Goal: Task Accomplishment & Management: Use online tool/utility

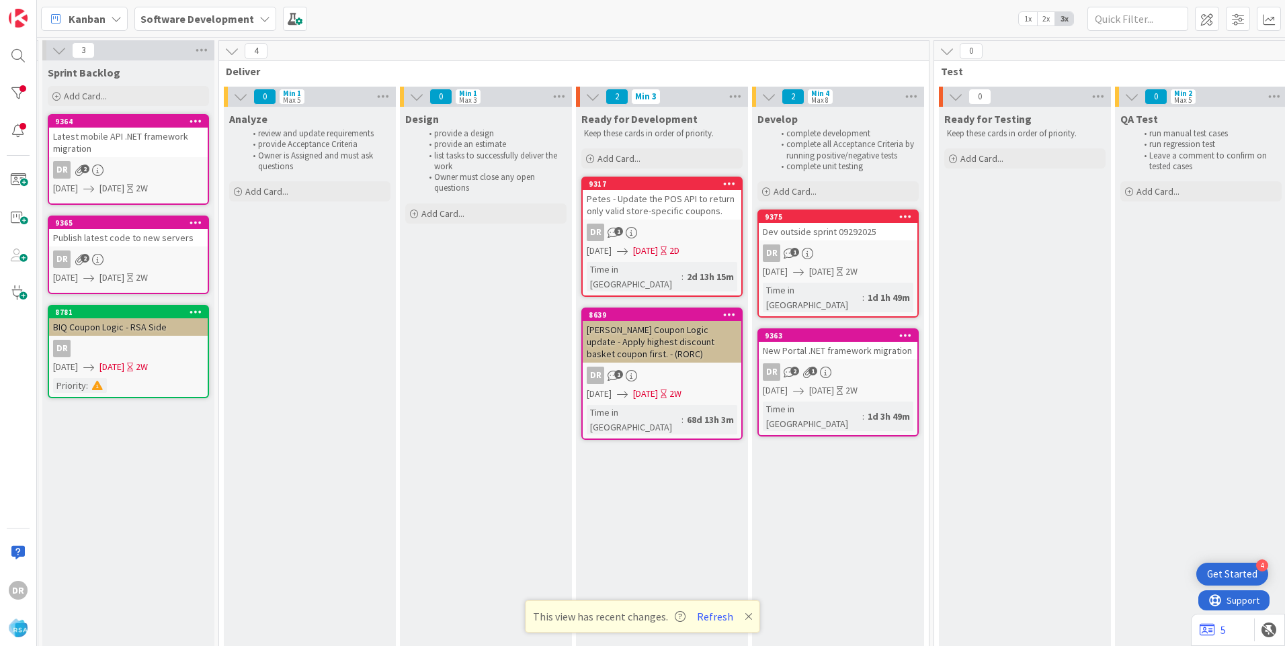
click at [820, 236] on div "Dev outside sprint 09292025" at bounding box center [837, 231] width 159 height 17
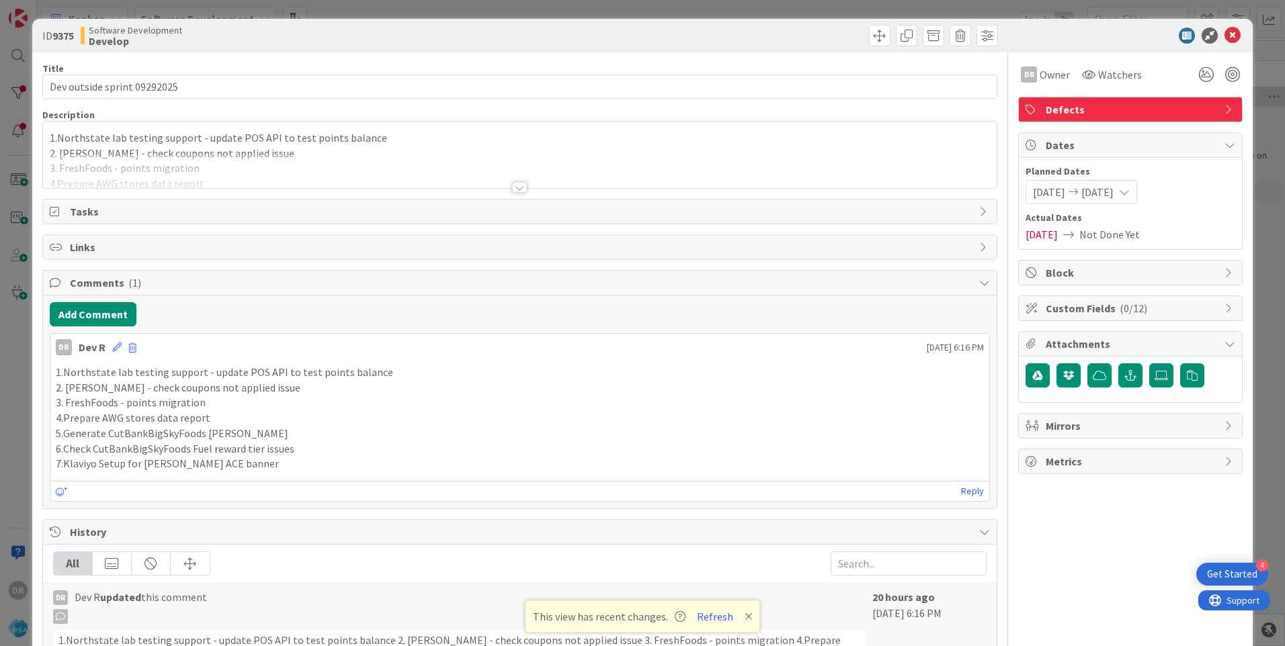
click at [271, 165] on div at bounding box center [519, 171] width 953 height 34
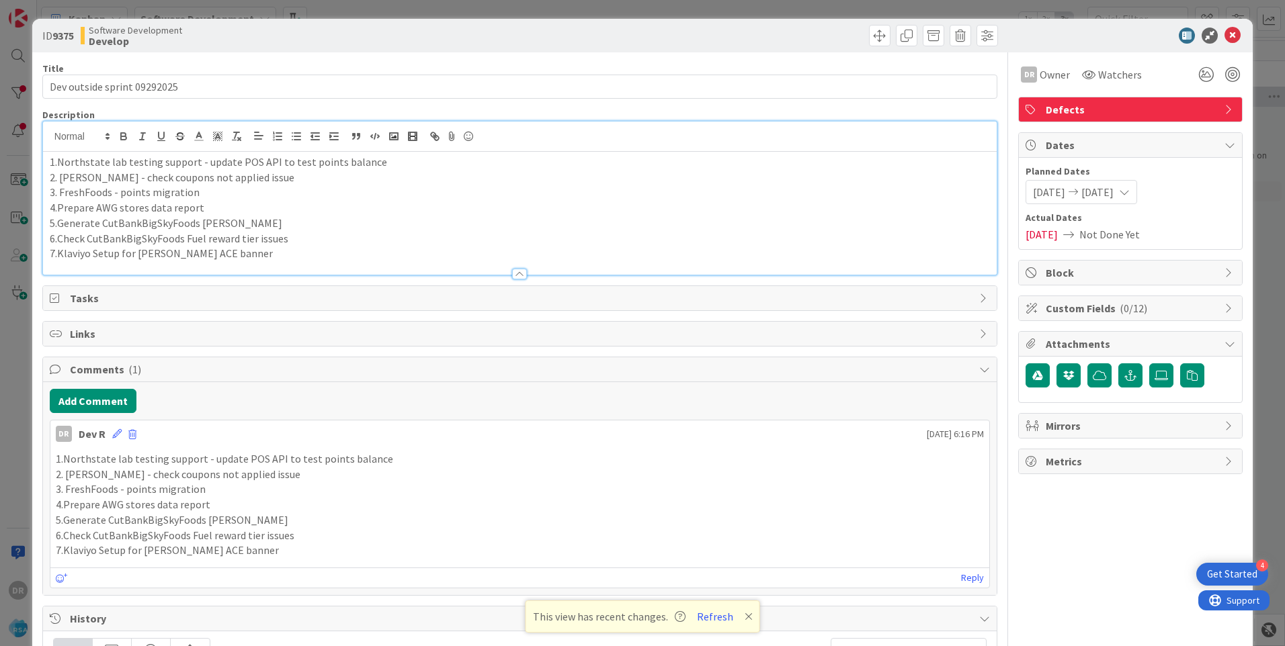
click at [236, 251] on p "7.Klaviyo Setup for [PERSON_NAME] ACE banner" at bounding box center [520, 253] width 940 height 15
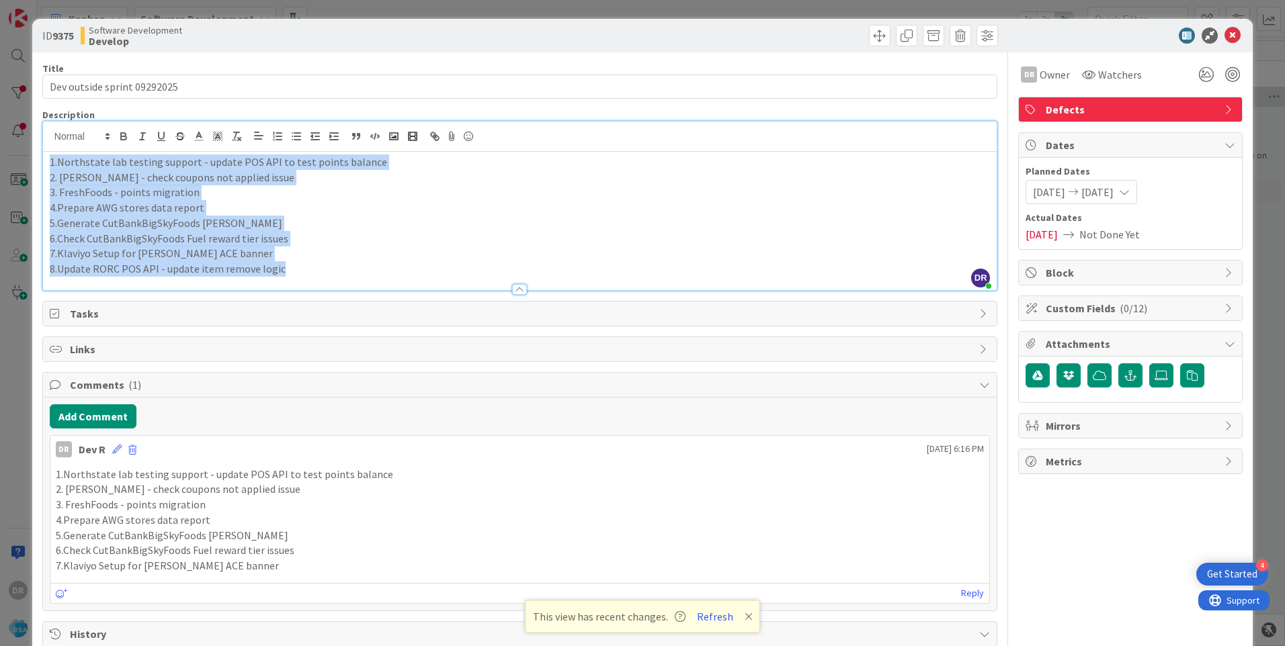
copy div "1.Northstate lab testing support - update POS API to test points balance 2. [PE…"
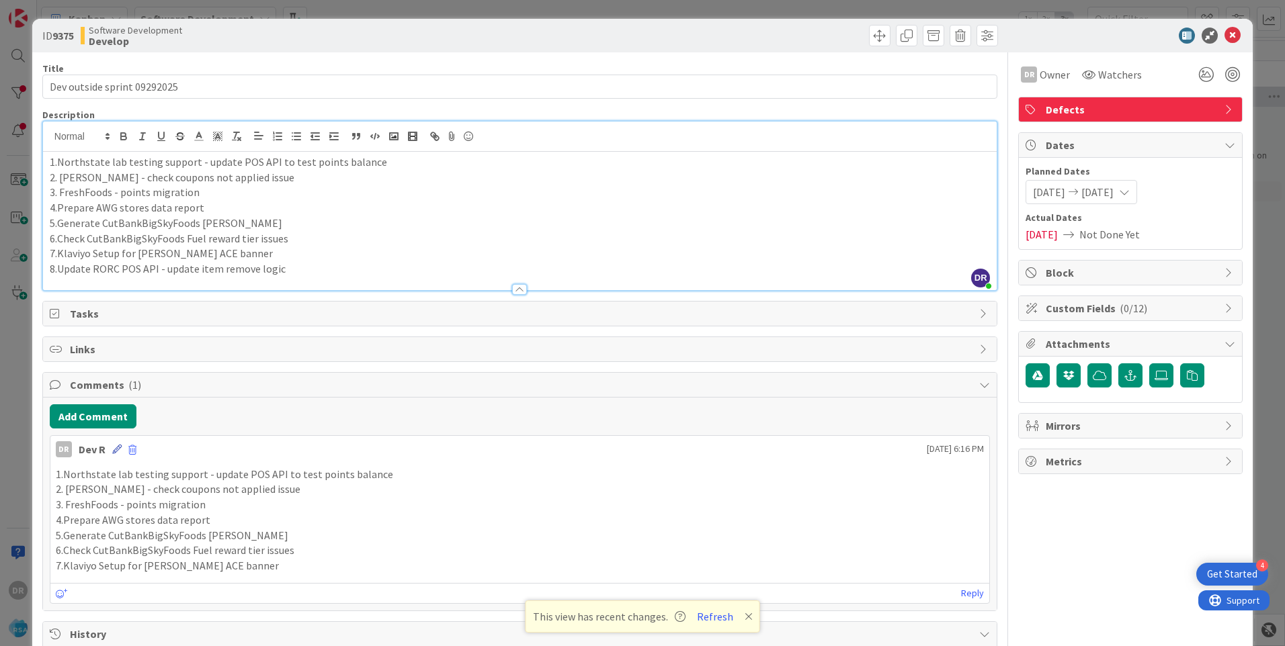
click at [115, 449] on icon at bounding box center [116, 449] width 9 height 9
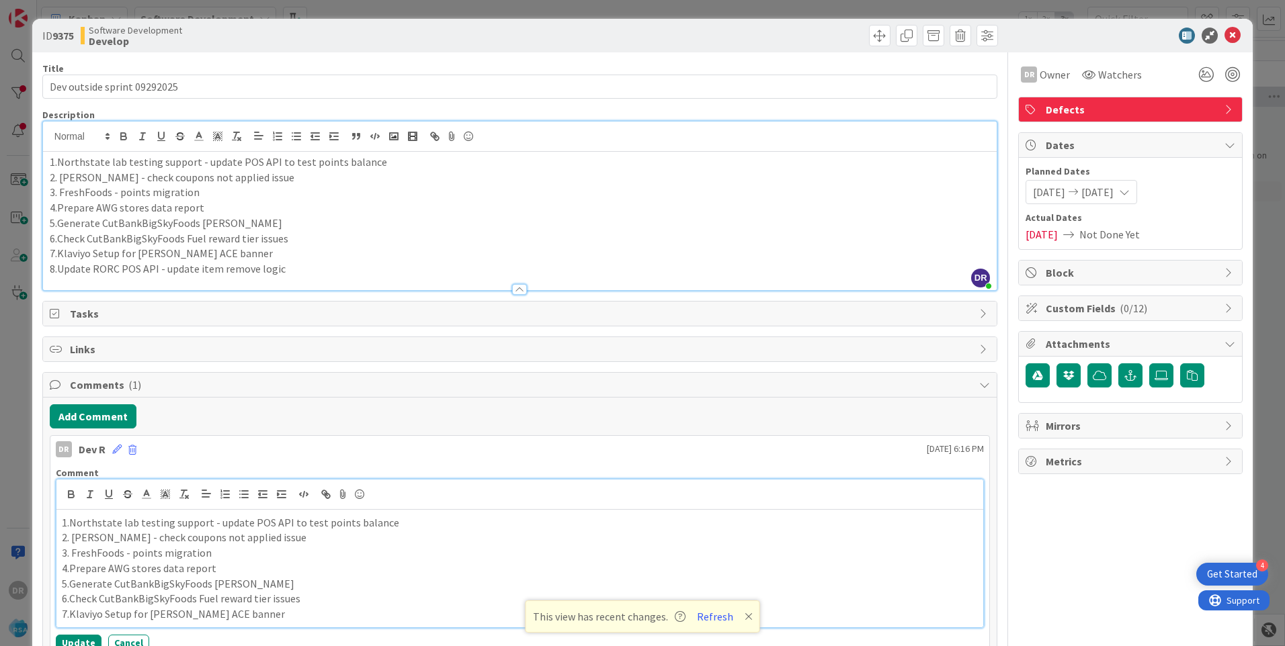
click at [202, 554] on p "3. FreshFoods - points migration" at bounding box center [520, 553] width 916 height 15
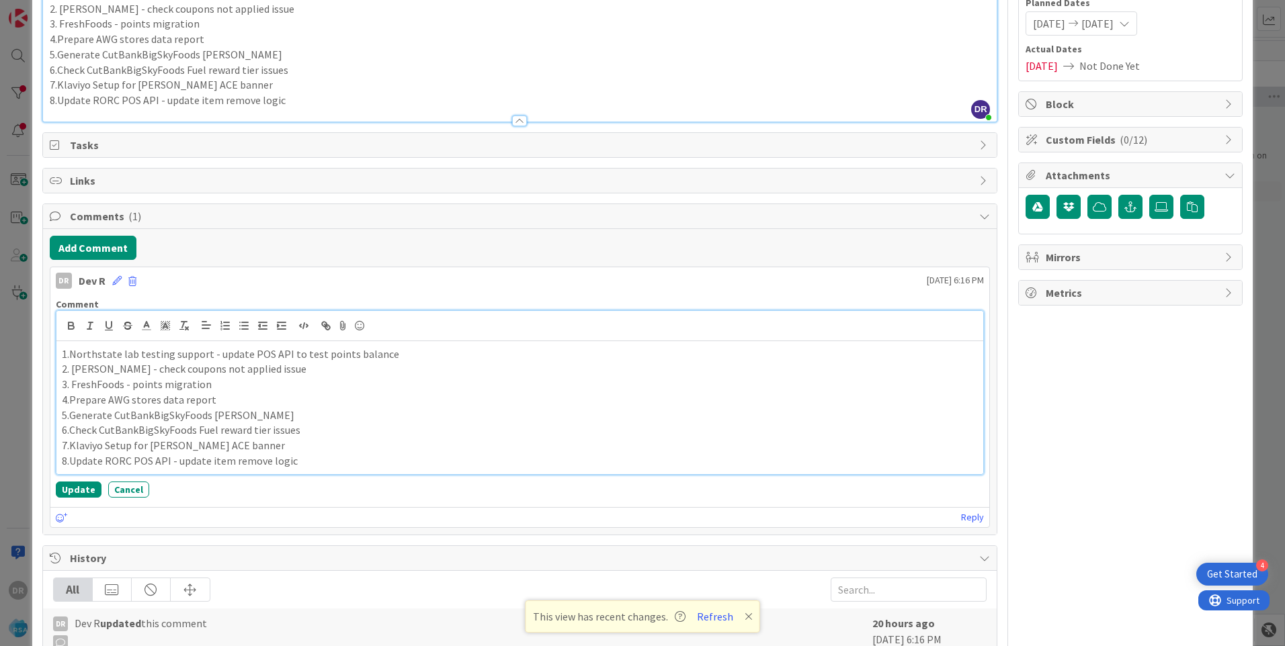
scroll to position [269, 0]
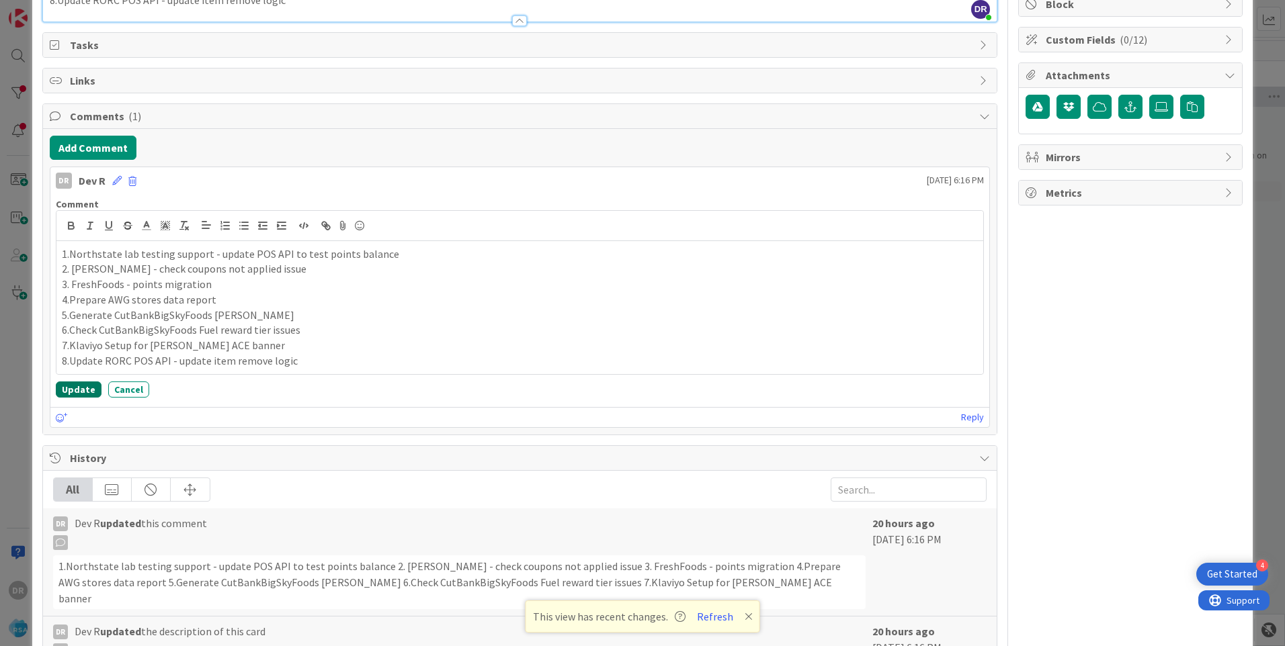
click at [77, 390] on button "Update" at bounding box center [79, 390] width 46 height 16
